Goal: Find specific page/section: Find specific page/section

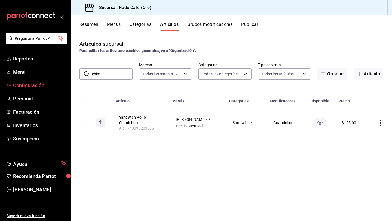
click at [24, 83] on span "Configuración" at bounding box center [39, 85] width 53 height 7
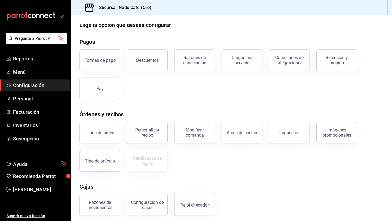
scroll to position [55, 0]
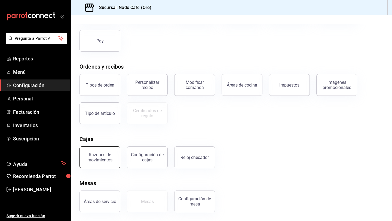
click at [111, 163] on button "Razones de movimientos" at bounding box center [99, 157] width 41 height 22
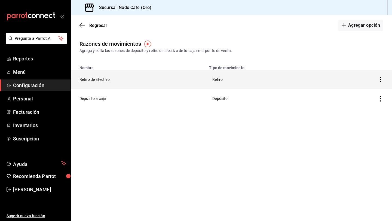
click at [220, 79] on th "Retiro" at bounding box center [268, 79] width 125 height 19
click at [92, 82] on th "Retiro de Efectivo" at bounding box center [138, 79] width 135 height 19
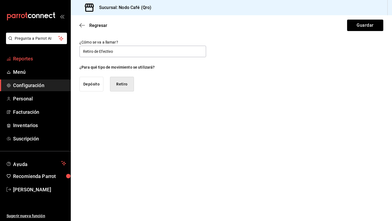
click at [26, 58] on span "Reportes" at bounding box center [39, 58] width 53 height 7
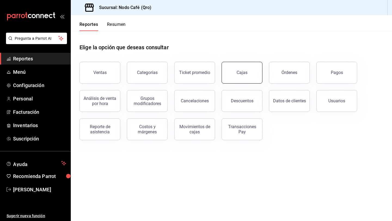
click at [239, 75] on button "Cajas" at bounding box center [241, 73] width 41 height 22
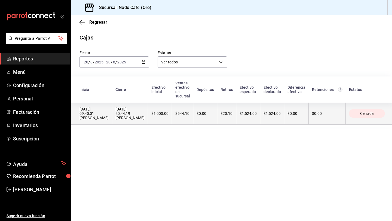
click at [120, 111] on div "[DATE] 20:44:19 [PERSON_NAME]" at bounding box center [129, 113] width 29 height 13
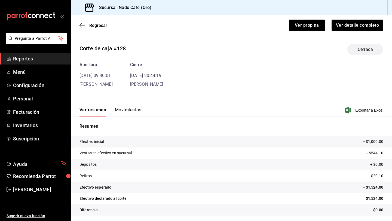
scroll to position [0, 0]
click at [123, 110] on button "Movimientos" at bounding box center [128, 111] width 26 height 9
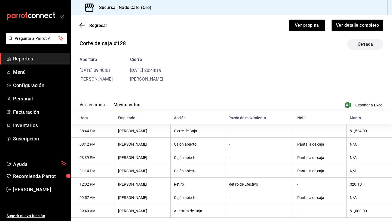
scroll to position [16, 0]
